Goal: Task Accomplishment & Management: Manage account settings

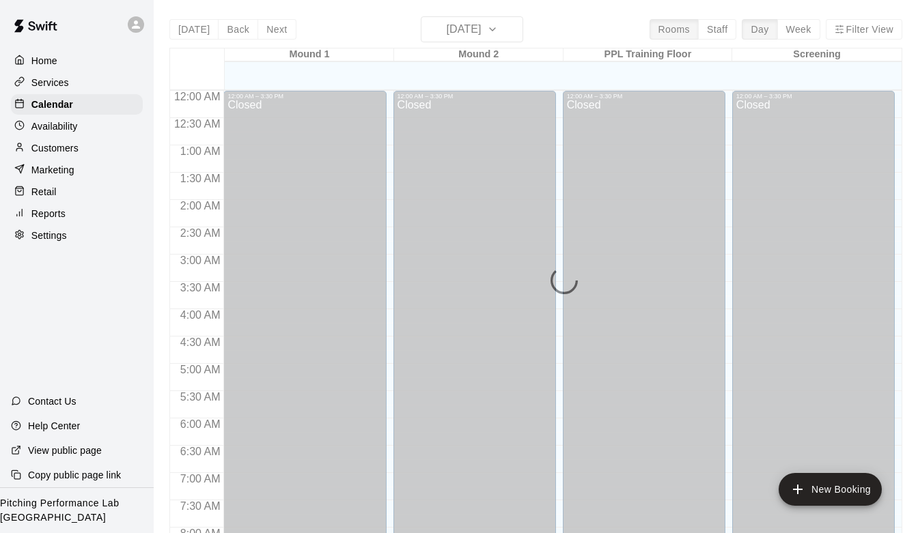
scroll to position [678, 0]
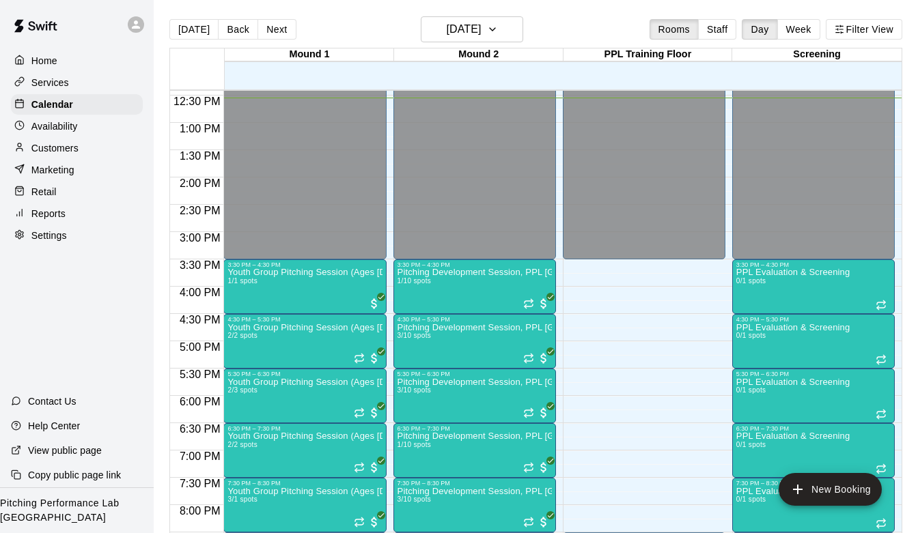
click at [53, 148] on p "Customers" at bounding box center [54, 148] width 47 height 14
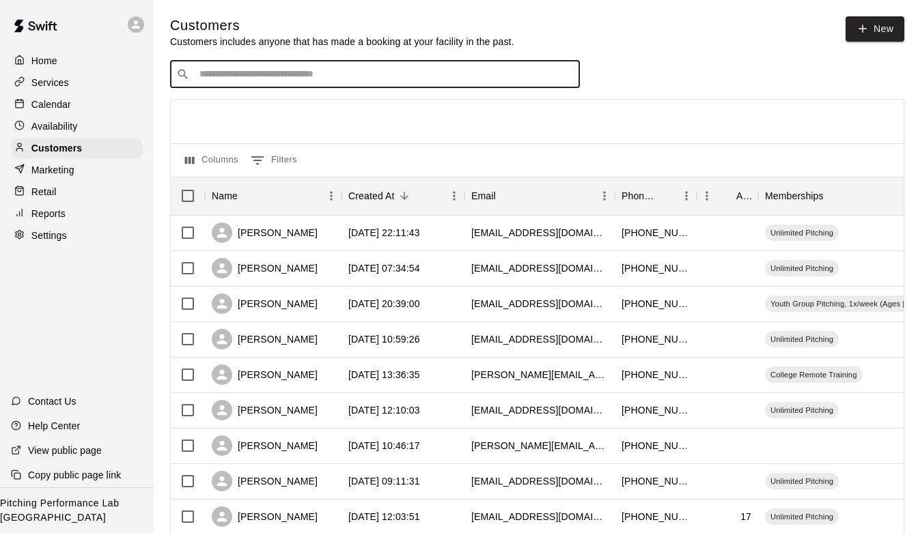
click at [339, 74] on input "Search customers by name or email" at bounding box center [384, 75] width 378 height 14
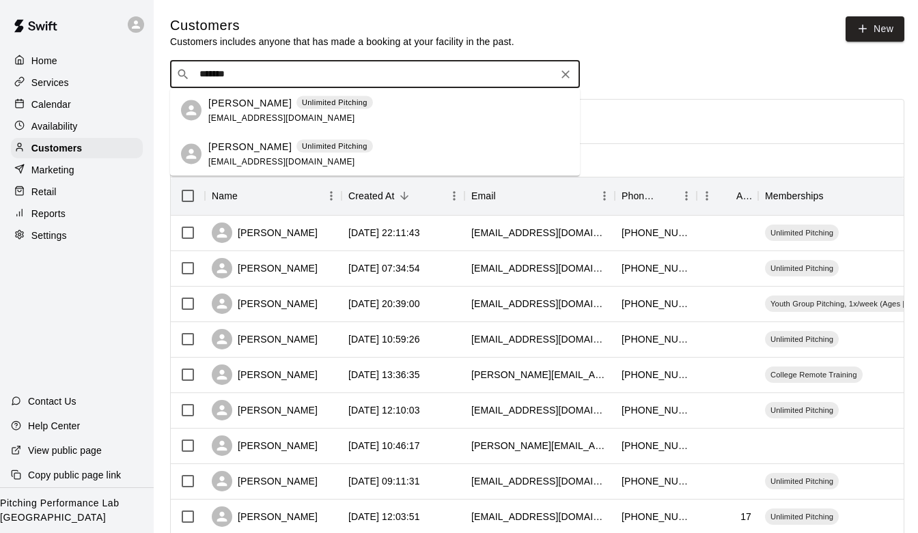
type input "********"
click at [307, 100] on p "Unlimited Pitching" at bounding box center [335, 103] width 66 height 12
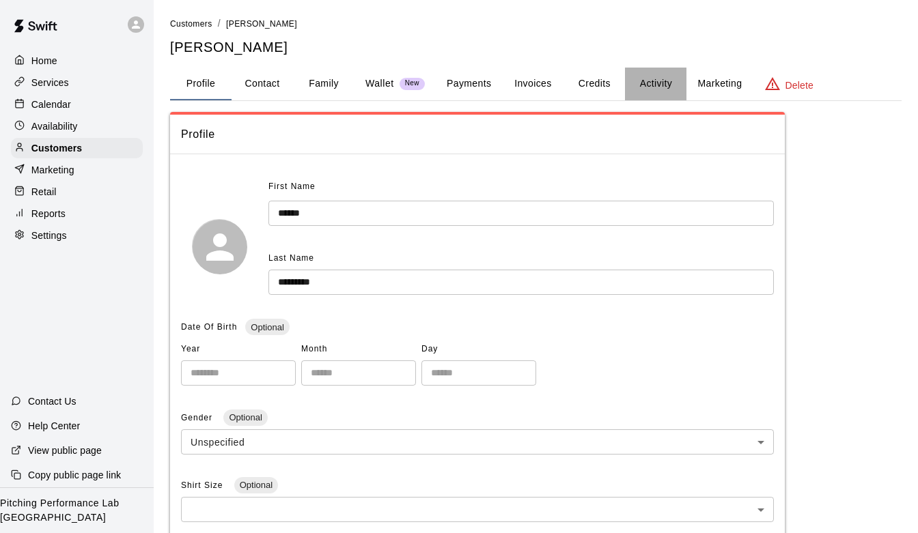
click at [651, 81] on button "Activity" at bounding box center [655, 84] width 61 height 33
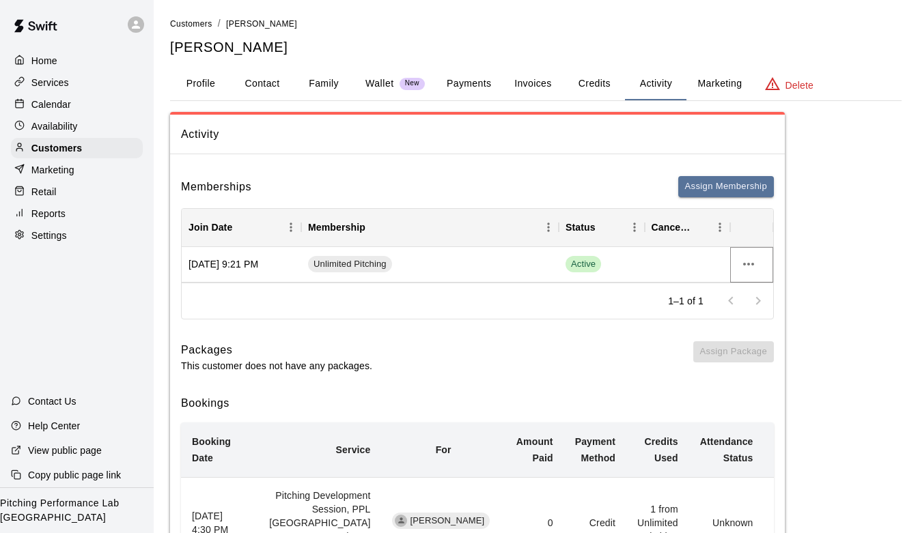
click at [750, 264] on icon "more actions" at bounding box center [748, 264] width 16 height 16
click at [750, 312] on li "Cancel" at bounding box center [775, 315] width 77 height 23
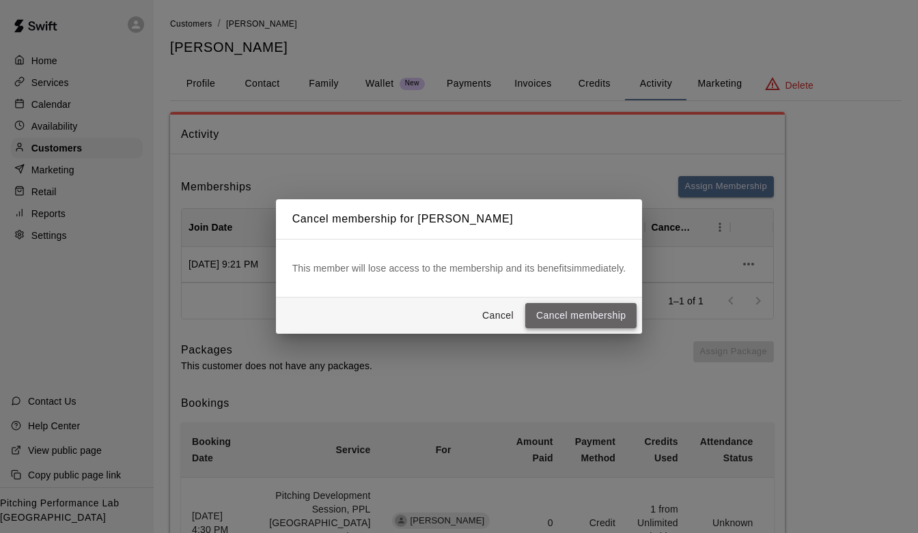
click at [584, 309] on button "Cancel membership" at bounding box center [580, 315] width 111 height 25
